Goal: Task Accomplishment & Management: Manage account settings

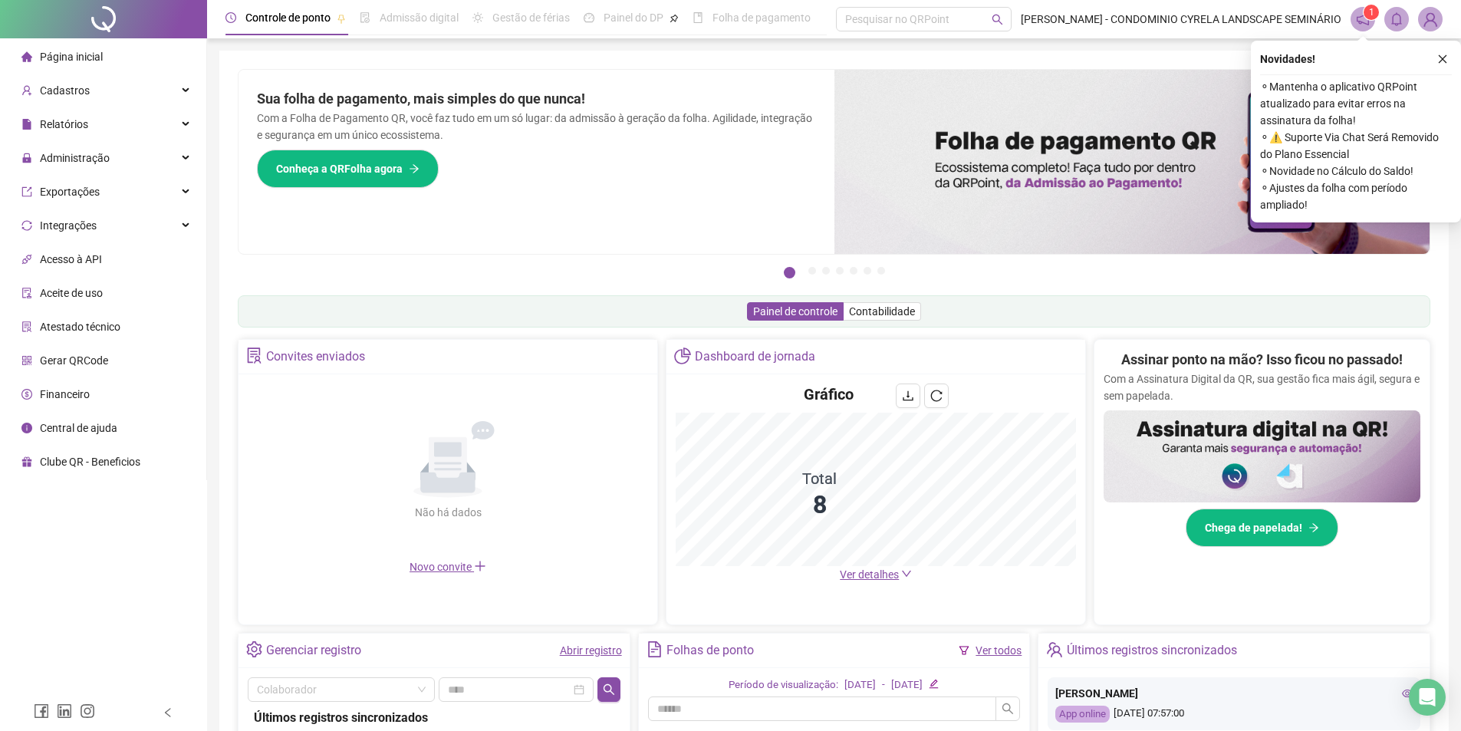
click at [1443, 59] on icon "close" at bounding box center [1442, 59] width 11 height 11
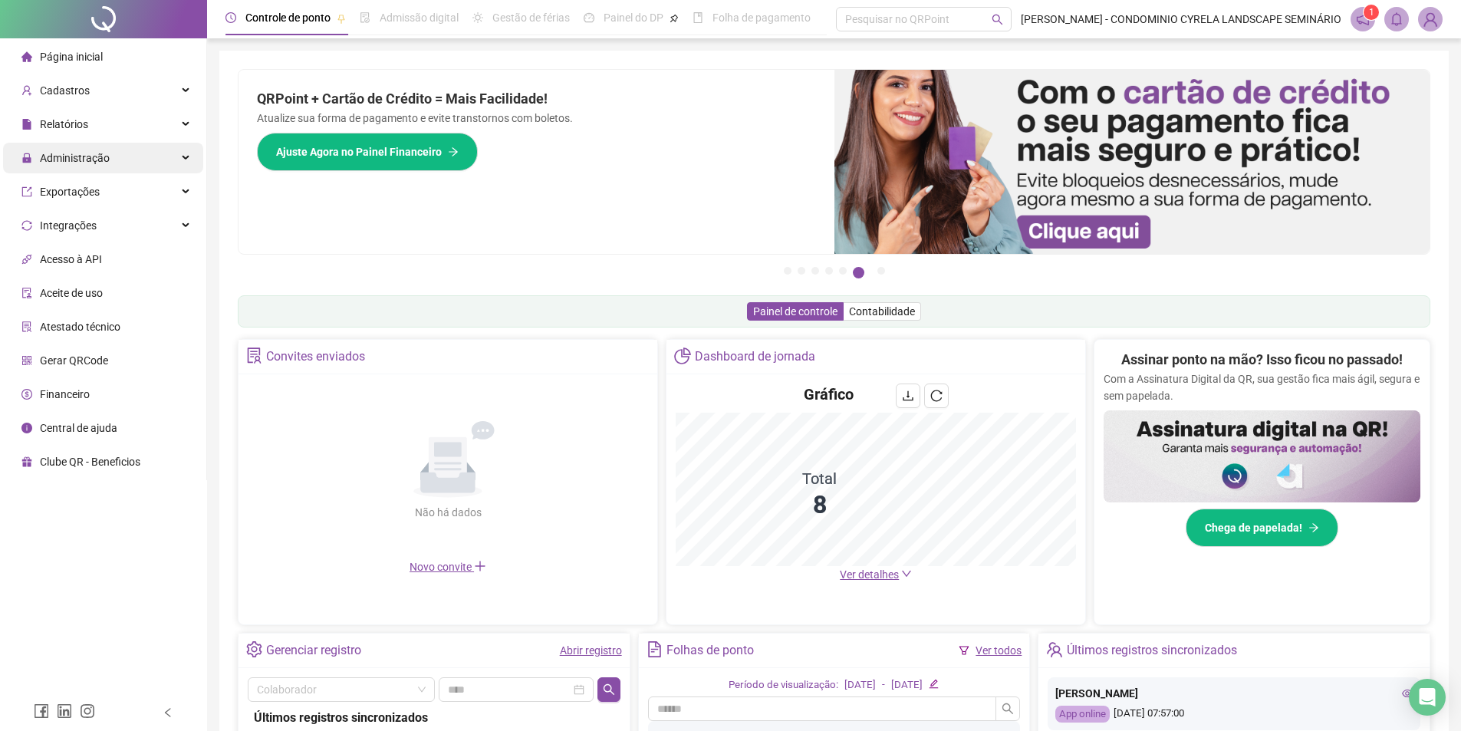
click at [187, 155] on div "Administração" at bounding box center [103, 158] width 200 height 31
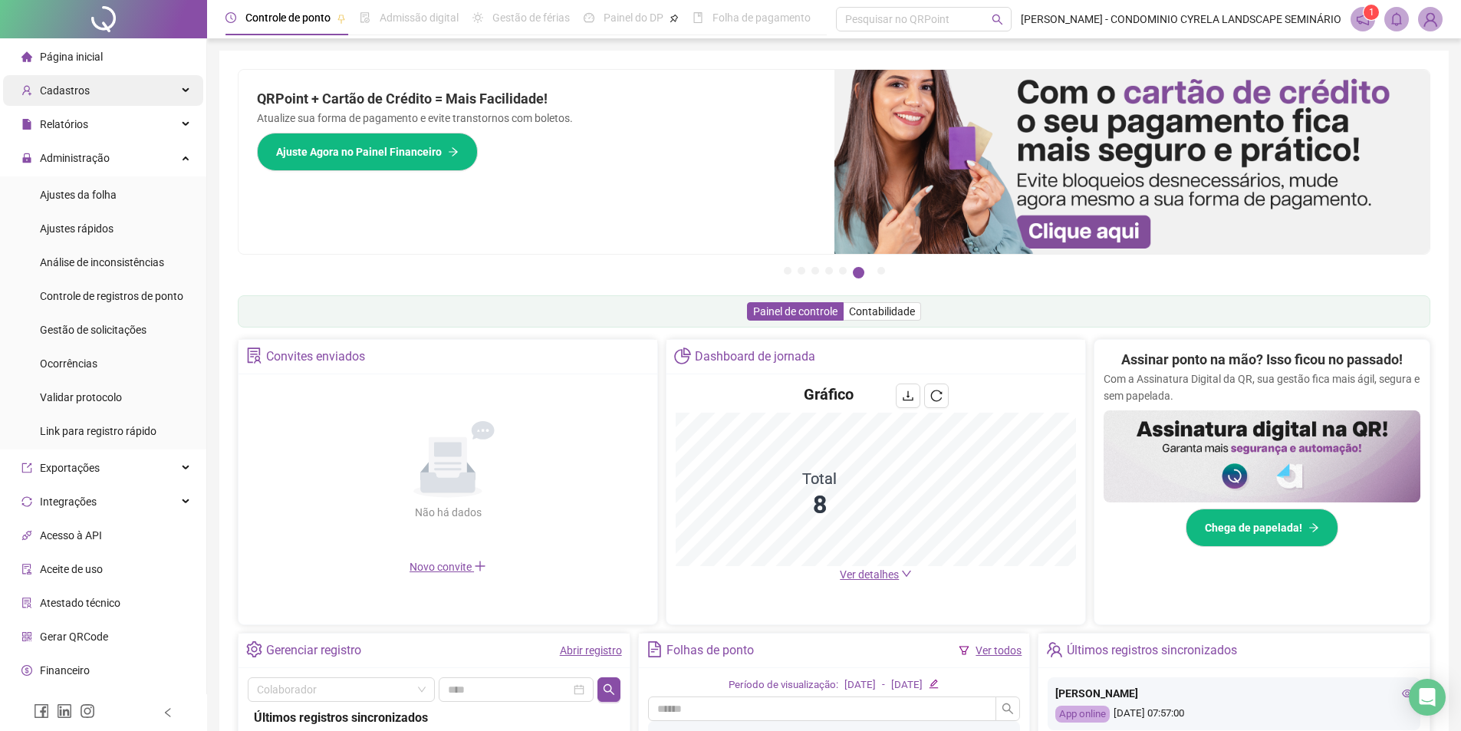
click at [179, 90] on div "Cadastros" at bounding box center [103, 90] width 200 height 31
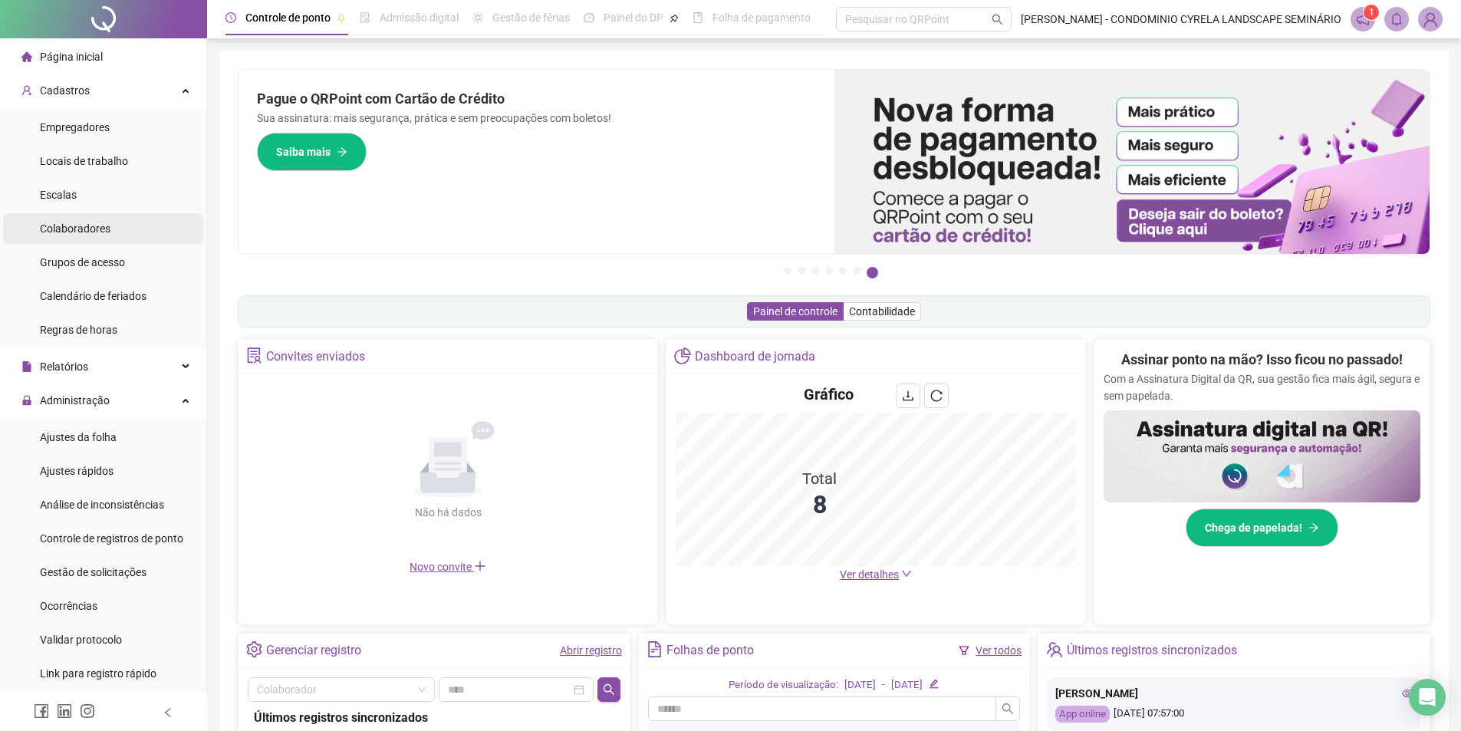
click at [106, 229] on span "Colaboradores" at bounding box center [75, 228] width 71 height 12
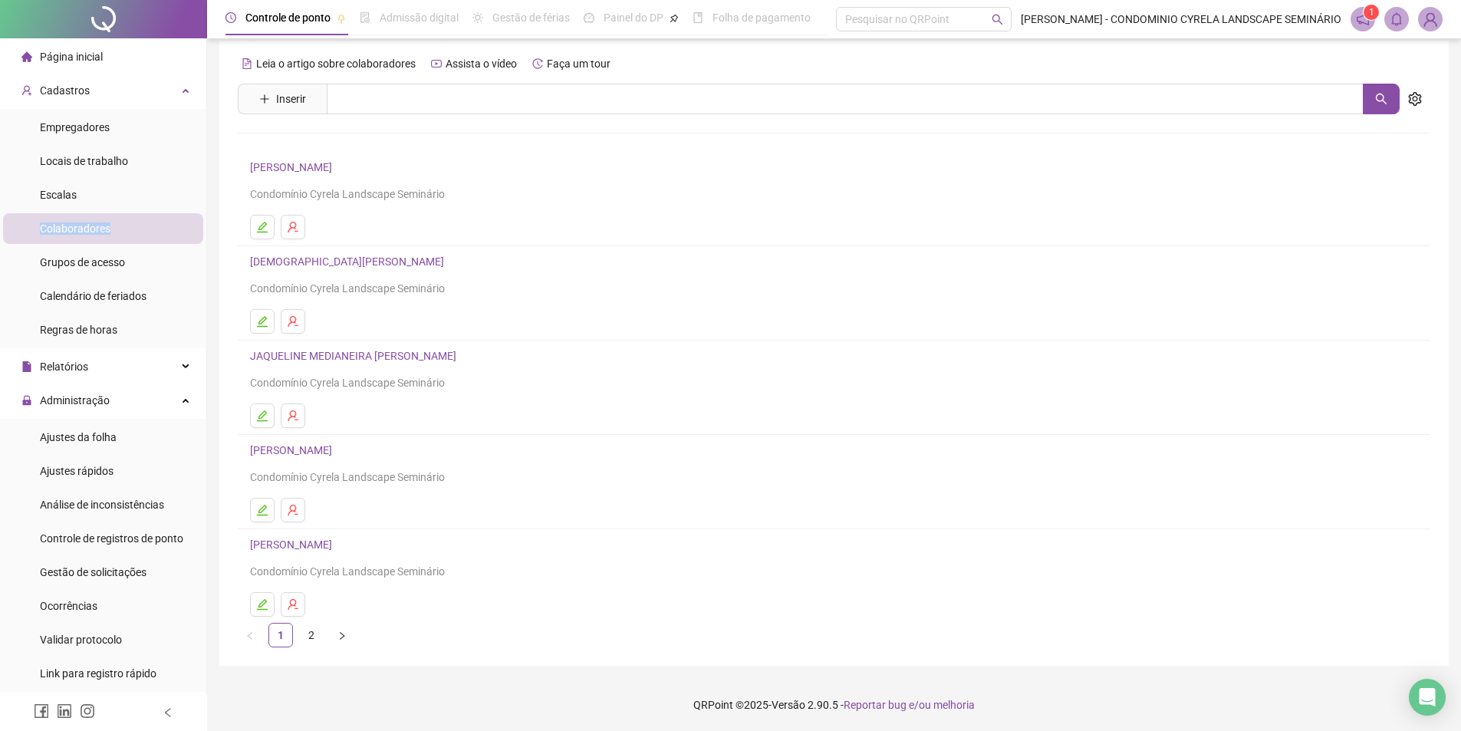
scroll to position [11, 0]
click at [336, 639] on button "button" at bounding box center [342, 634] width 25 height 25
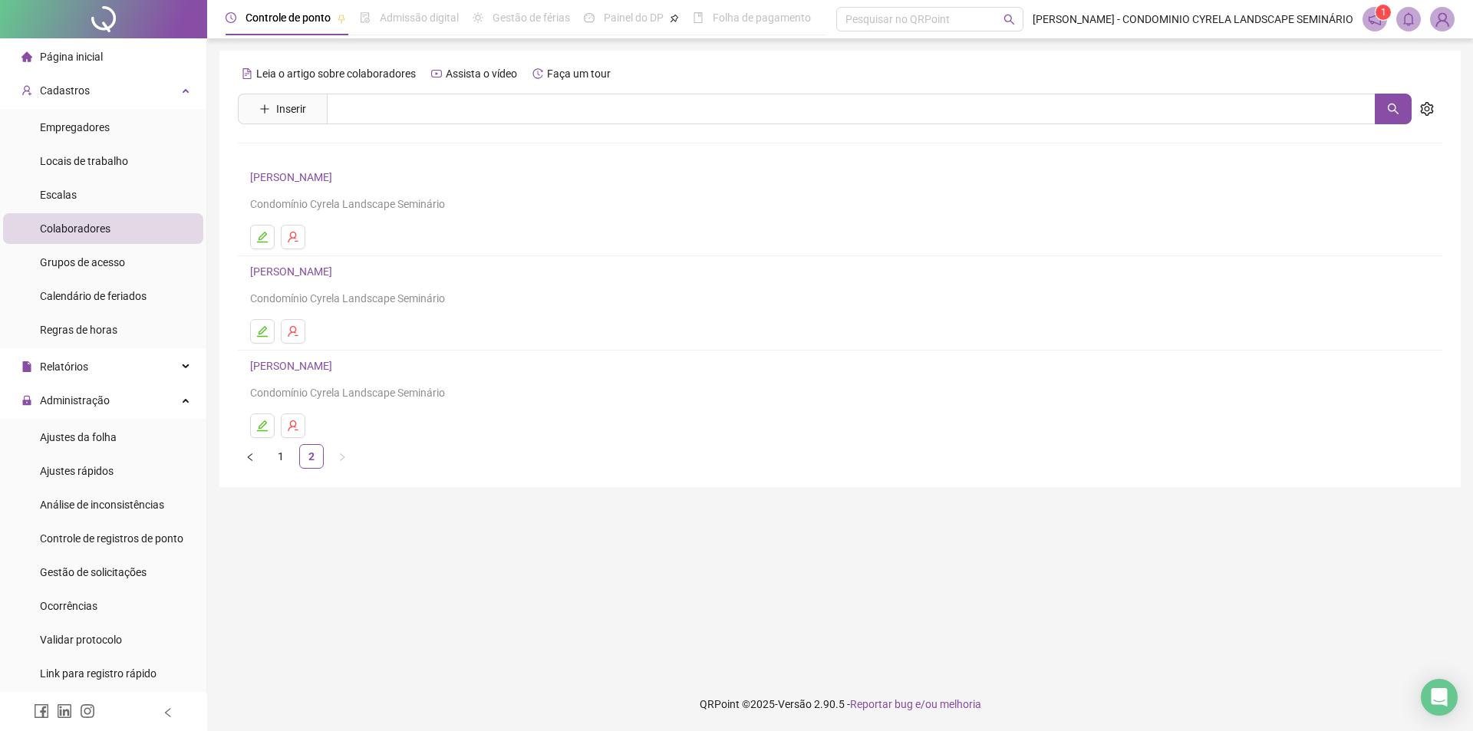
click at [337, 174] on link "[PERSON_NAME]" at bounding box center [293, 177] width 87 height 12
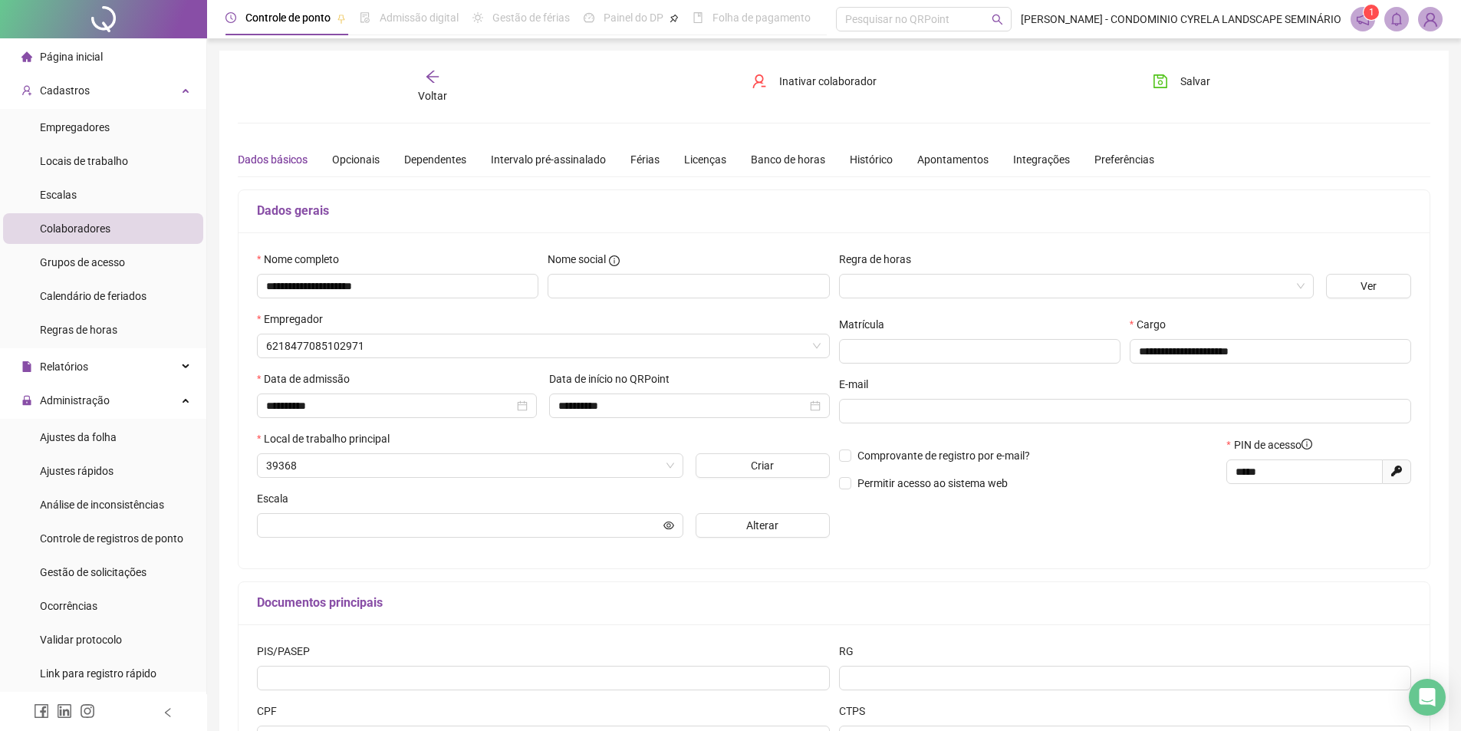
type input "**********"
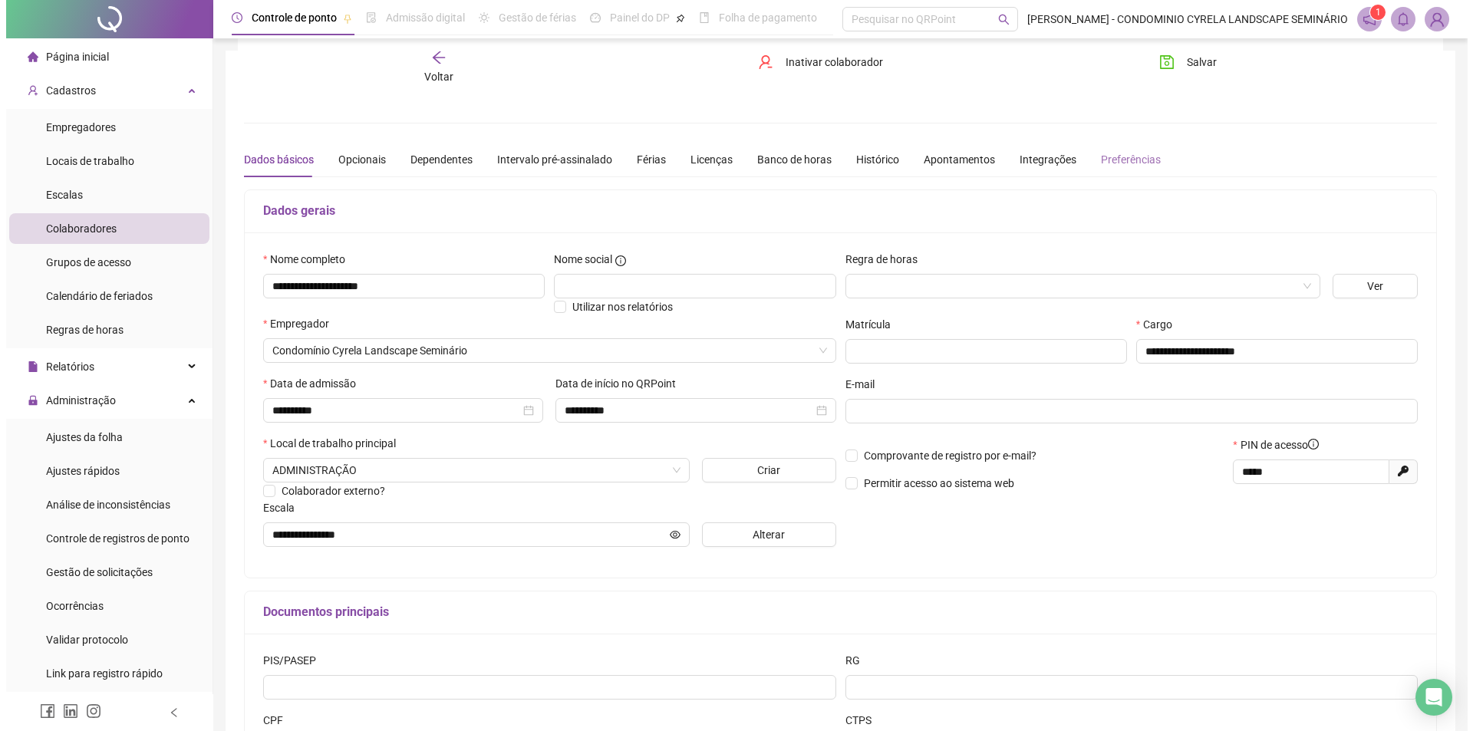
scroll to position [144, 0]
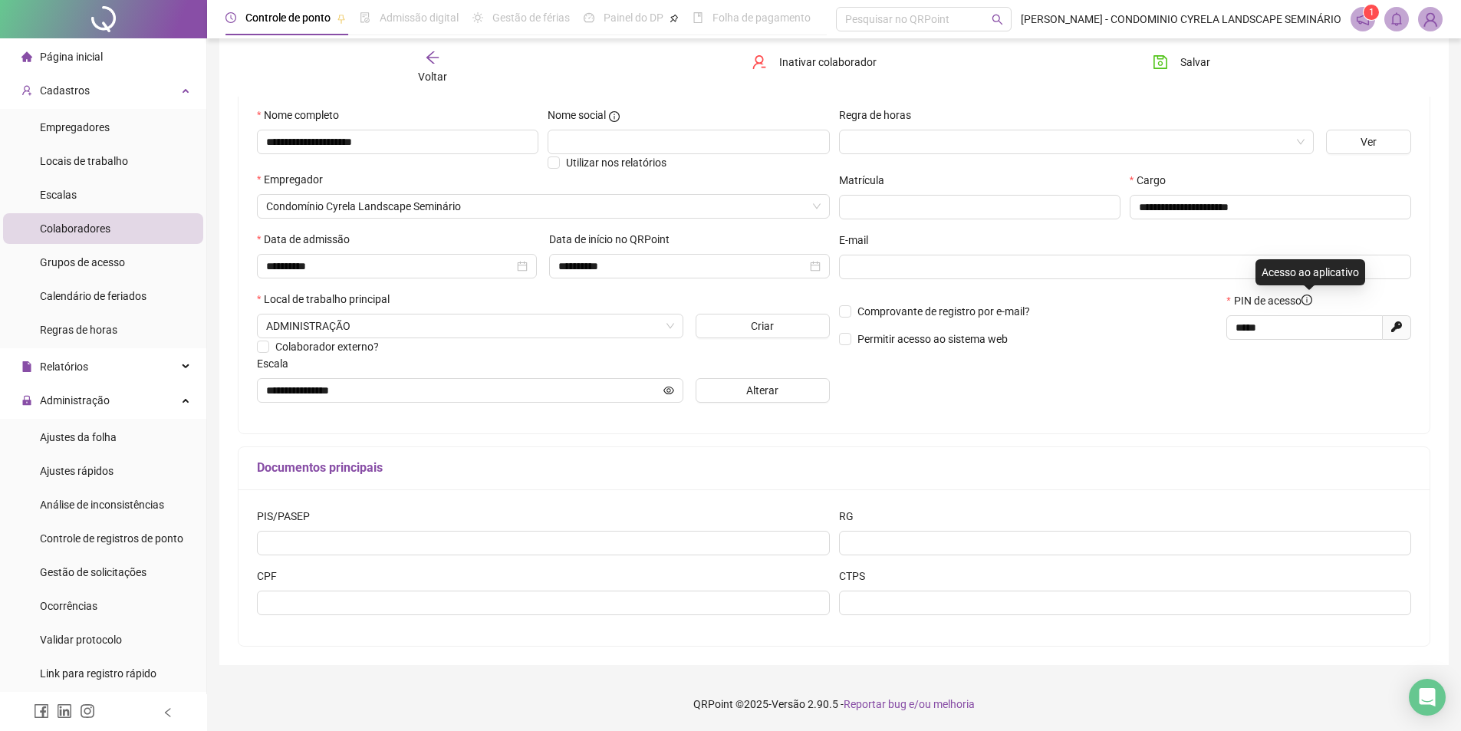
click at [1309, 299] on icon "info-circle" at bounding box center [1306, 300] width 11 height 11
click at [1398, 332] on icon "Gerar novo pin" at bounding box center [1396, 326] width 11 height 11
type input "*****"
click at [101, 126] on span "Empregadores" at bounding box center [75, 127] width 70 height 12
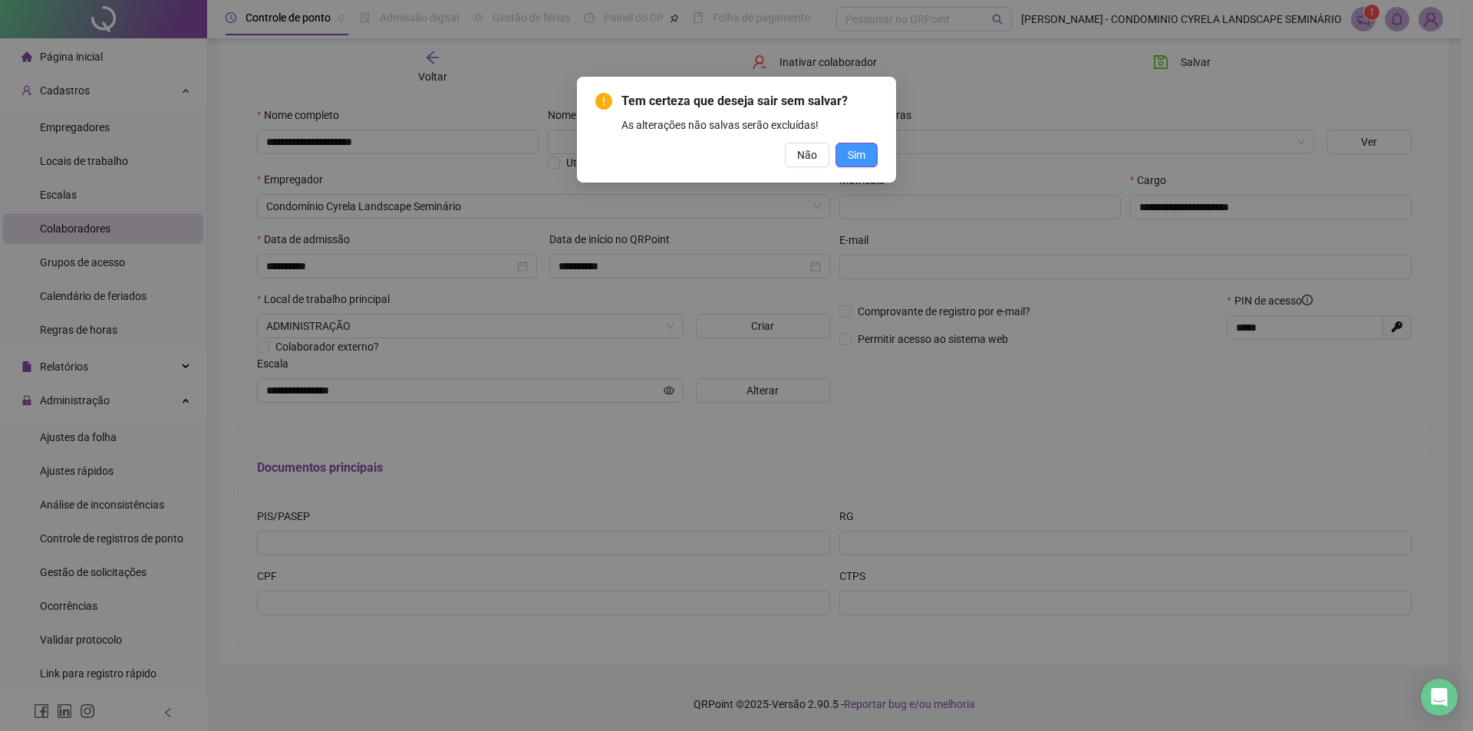
click at [836, 159] on button "Sim" at bounding box center [856, 155] width 42 height 25
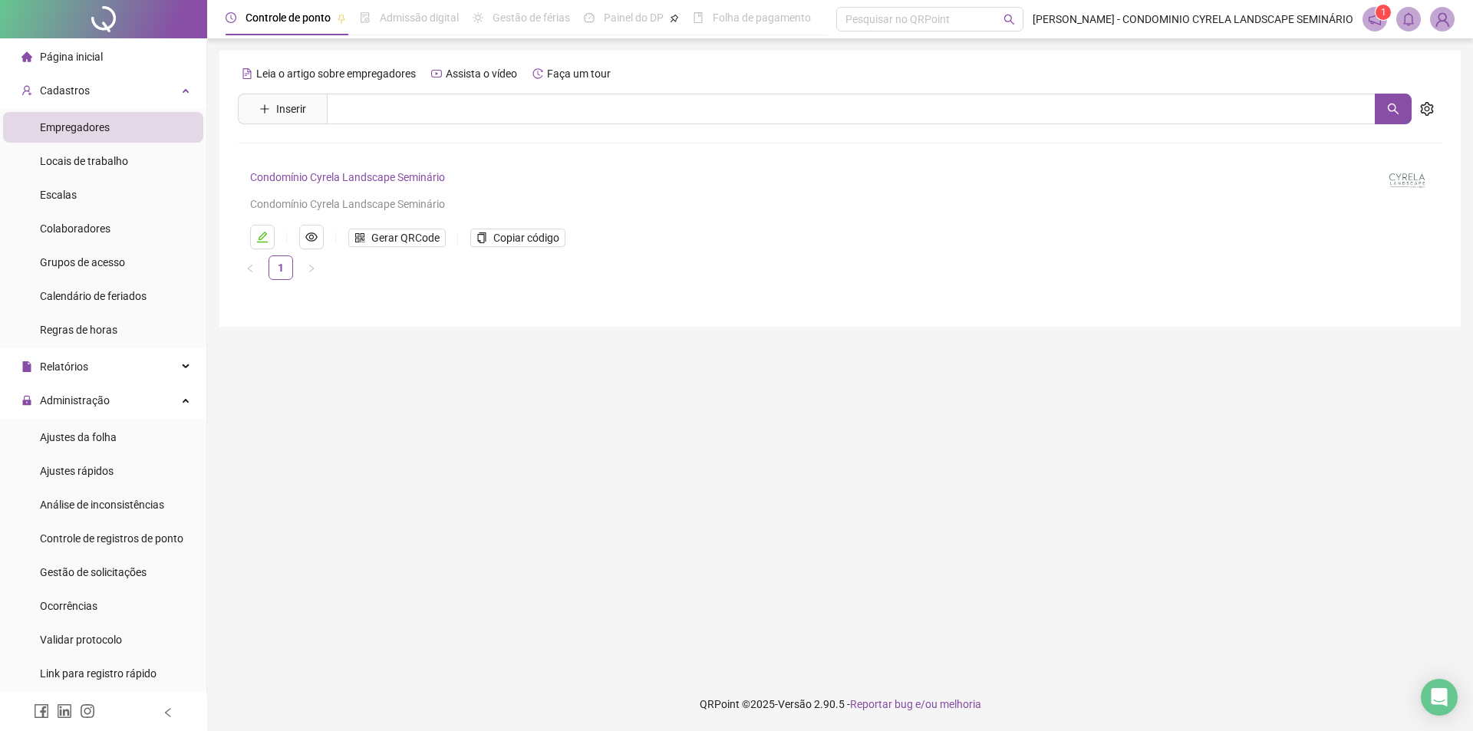
click at [94, 123] on span "Empregadores" at bounding box center [75, 127] width 70 height 12
click at [414, 234] on span "Gerar QRCode" at bounding box center [405, 237] width 68 height 17
click at [90, 230] on span "Colaboradores" at bounding box center [75, 228] width 71 height 12
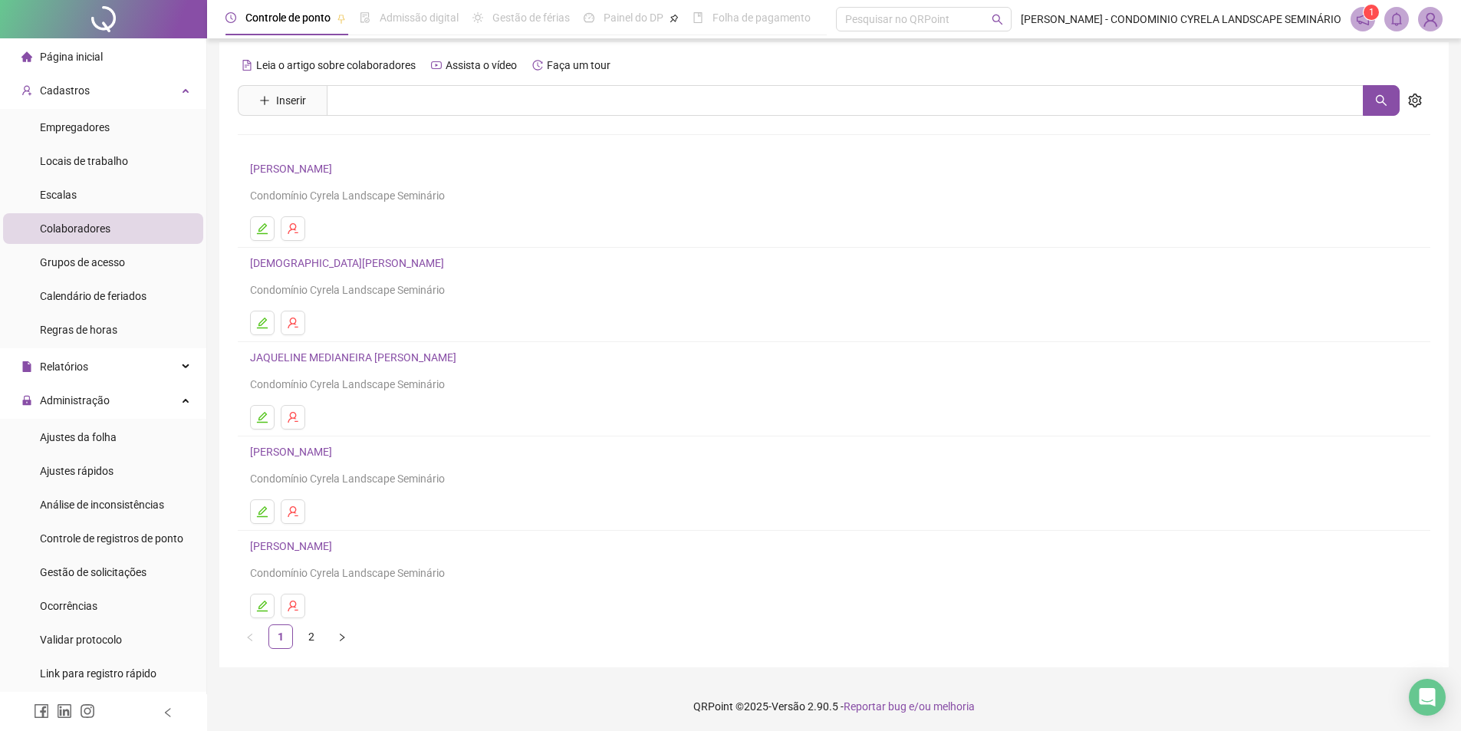
scroll to position [11, 0]
click at [314, 638] on link "2" at bounding box center [311, 634] width 23 height 23
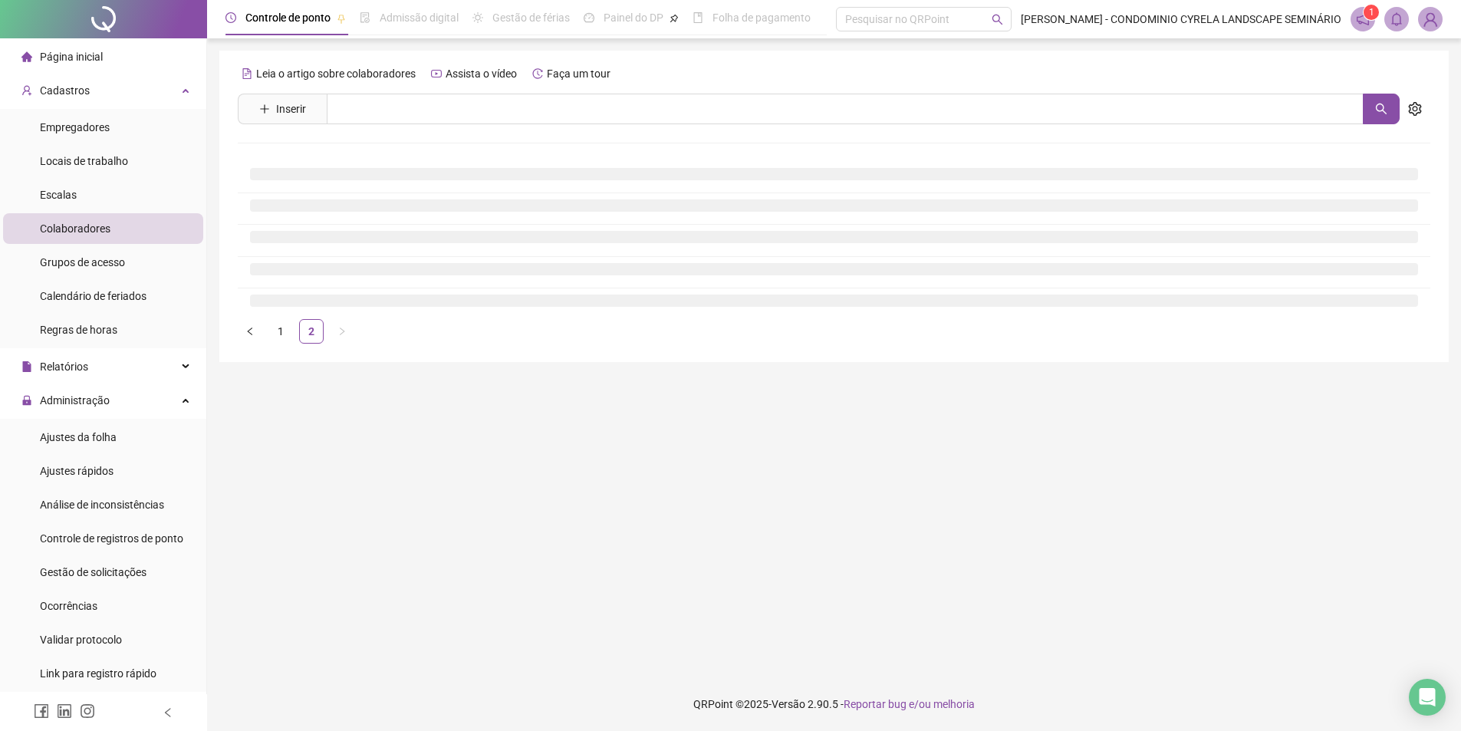
scroll to position [0, 0]
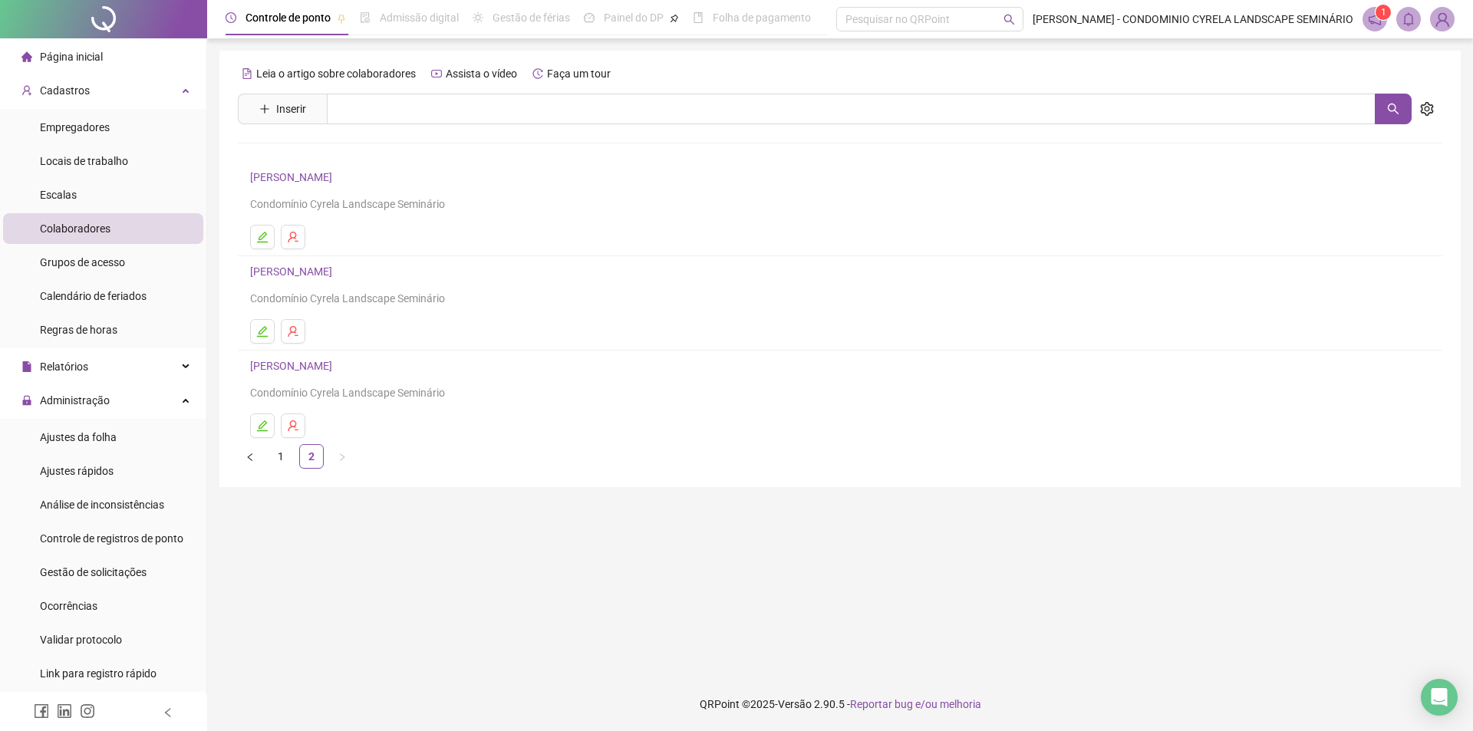
click at [314, 179] on link "[PERSON_NAME]" at bounding box center [293, 177] width 87 height 12
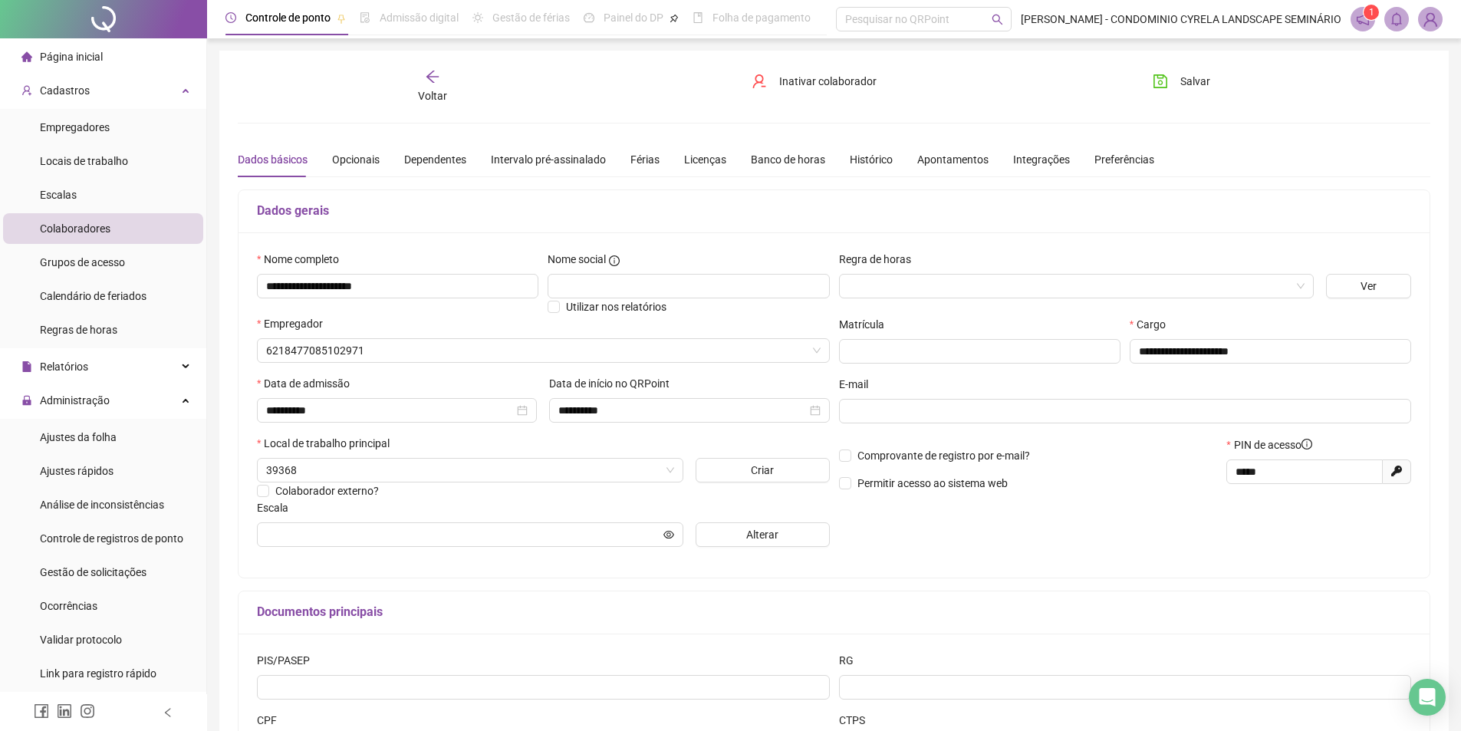
type input "**********"
